Goal: Information Seeking & Learning: Learn about a topic

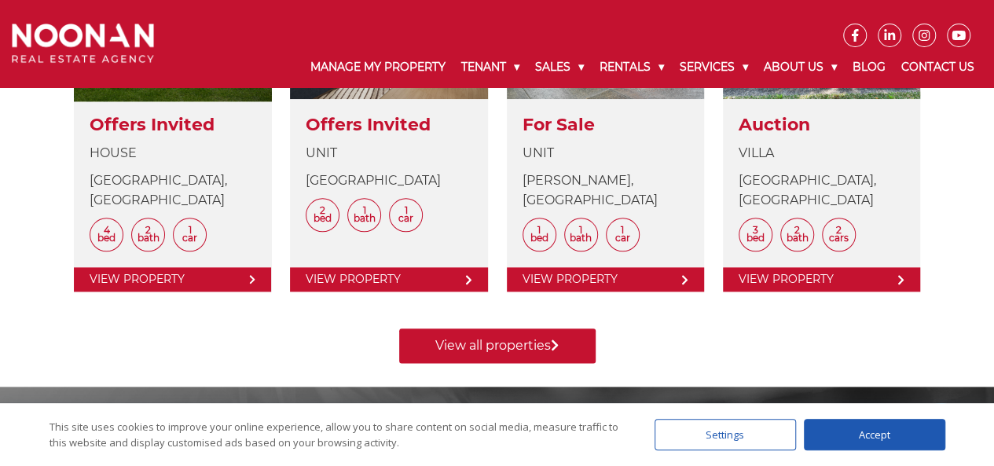
scroll to position [864, 0]
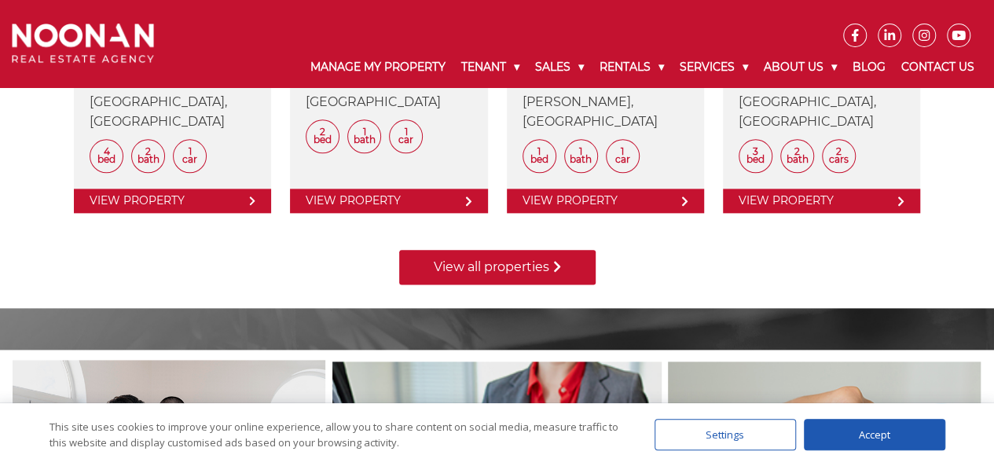
click at [467, 259] on link "View all properties" at bounding box center [497, 267] width 196 height 35
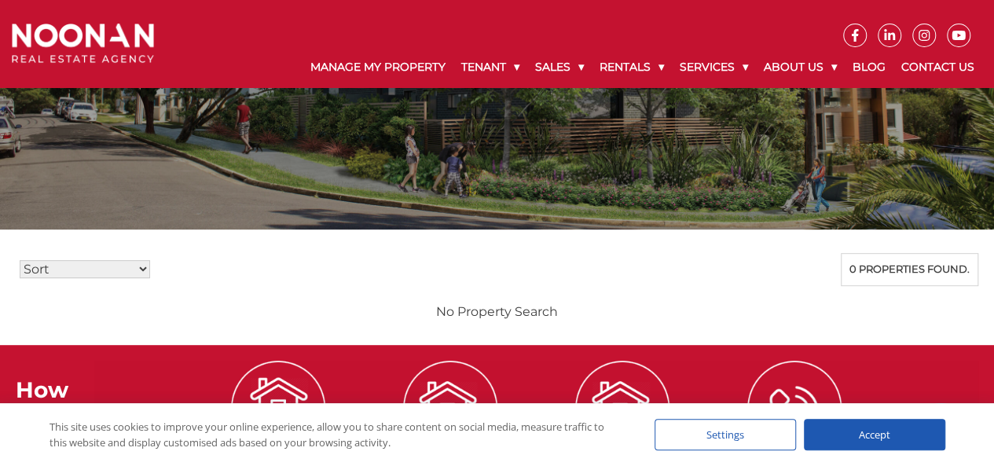
scroll to position [236, 0]
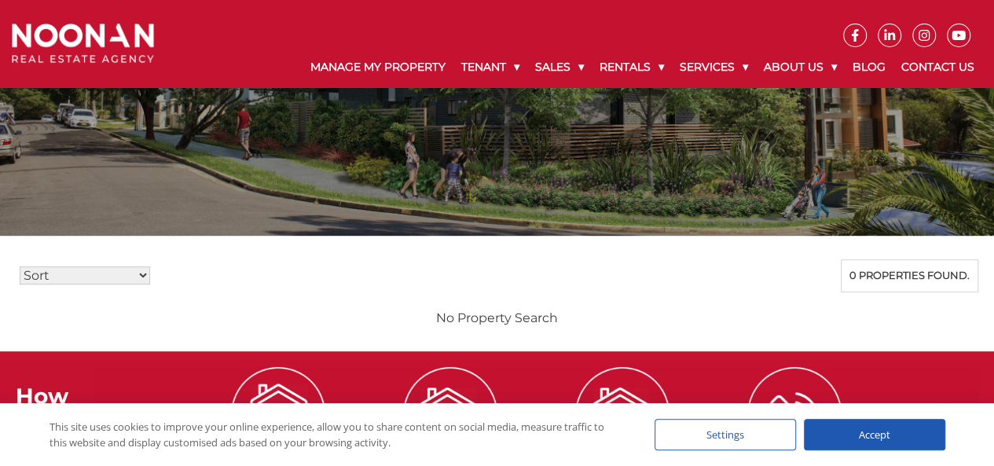
click at [145, 273] on select "Sort Price: High to Low Price: Low to High Date: Newest First Date: Oldest Firs…" at bounding box center [85, 275] width 130 height 18
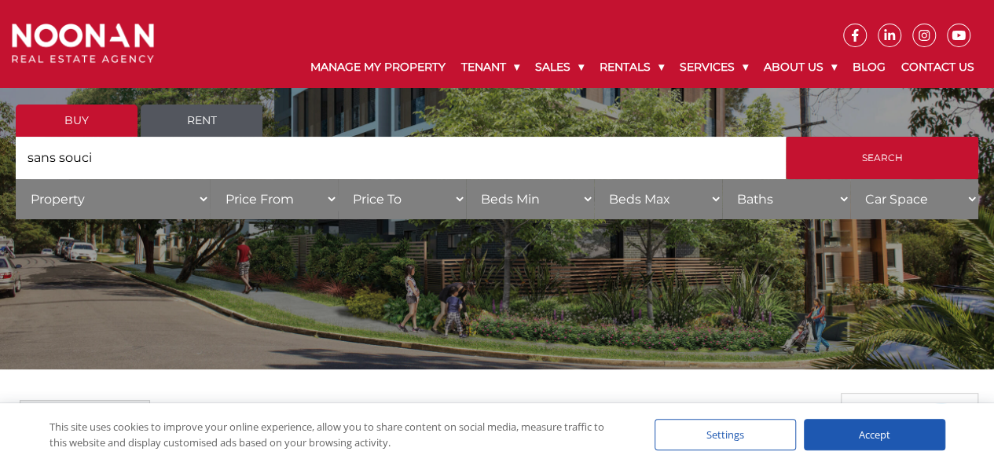
scroll to position [0, 0]
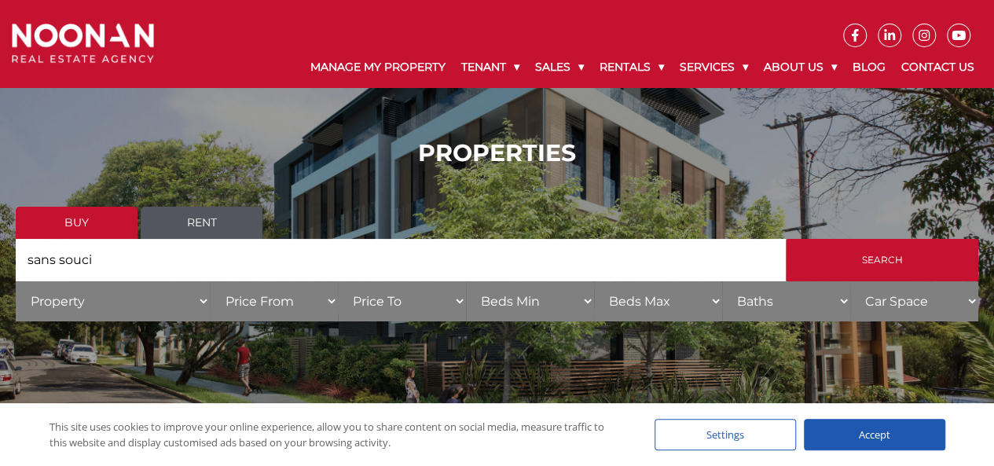
click at [197, 303] on select "Property House Villa Apartment Townhouse Duplex Semi-detached Unit Terrace Other" at bounding box center [113, 301] width 194 height 40
select select "House"
click at [16, 281] on select "Property House Villa Apartment Townhouse Duplex Semi-detached Unit Terrace Other" at bounding box center [113, 301] width 194 height 40
drag, startPoint x: 130, startPoint y: 259, endPoint x: -19, endPoint y: 251, distance: 149.6
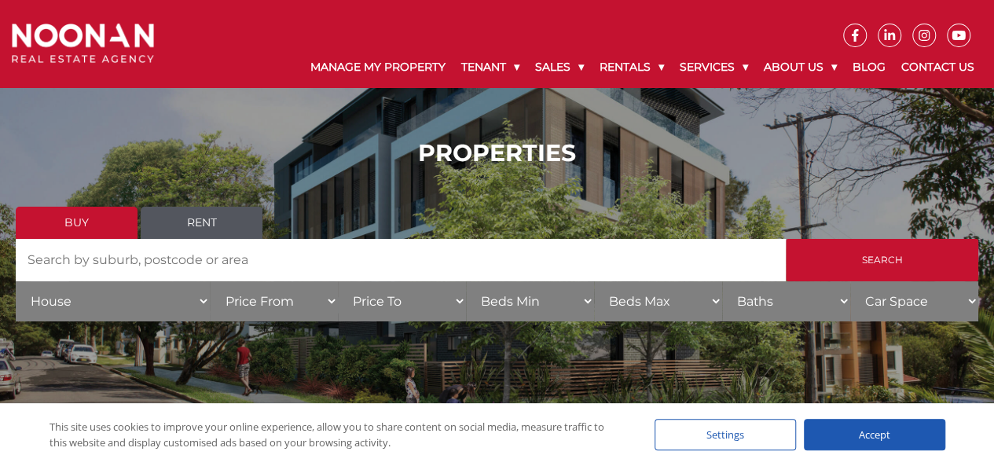
click at [63, 218] on link "Buy" at bounding box center [77, 223] width 122 height 32
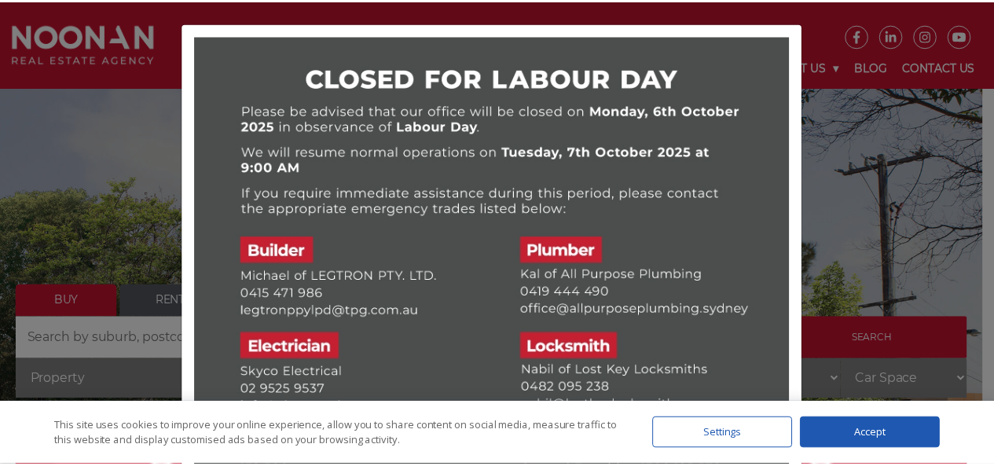
scroll to position [79, 0]
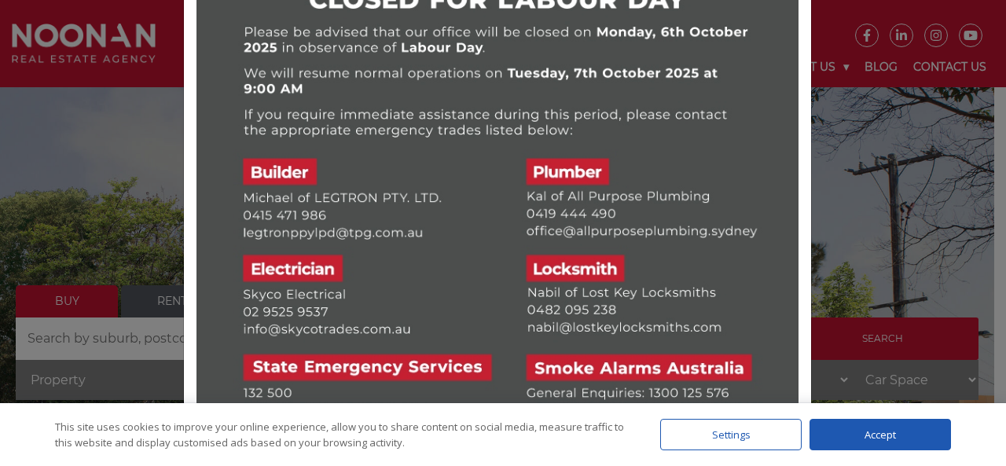
click at [894, 130] on div at bounding box center [503, 233] width 1006 height 466
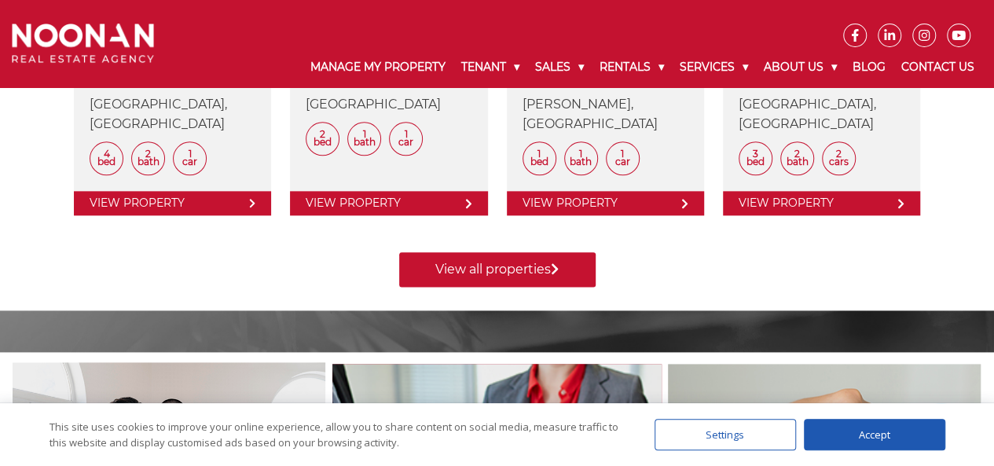
scroll to position [864, 0]
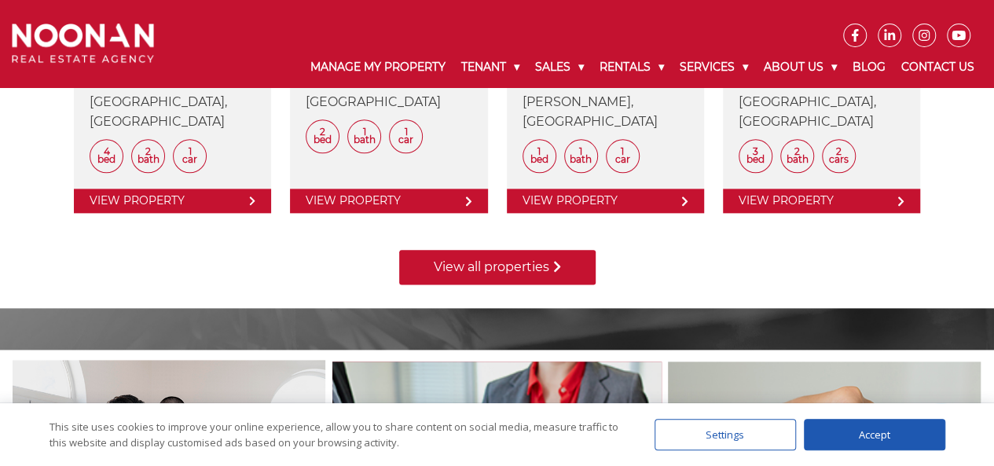
click at [500, 266] on link "View all properties" at bounding box center [497, 267] width 196 height 35
